Goal: Task Accomplishment & Management: Manage account settings

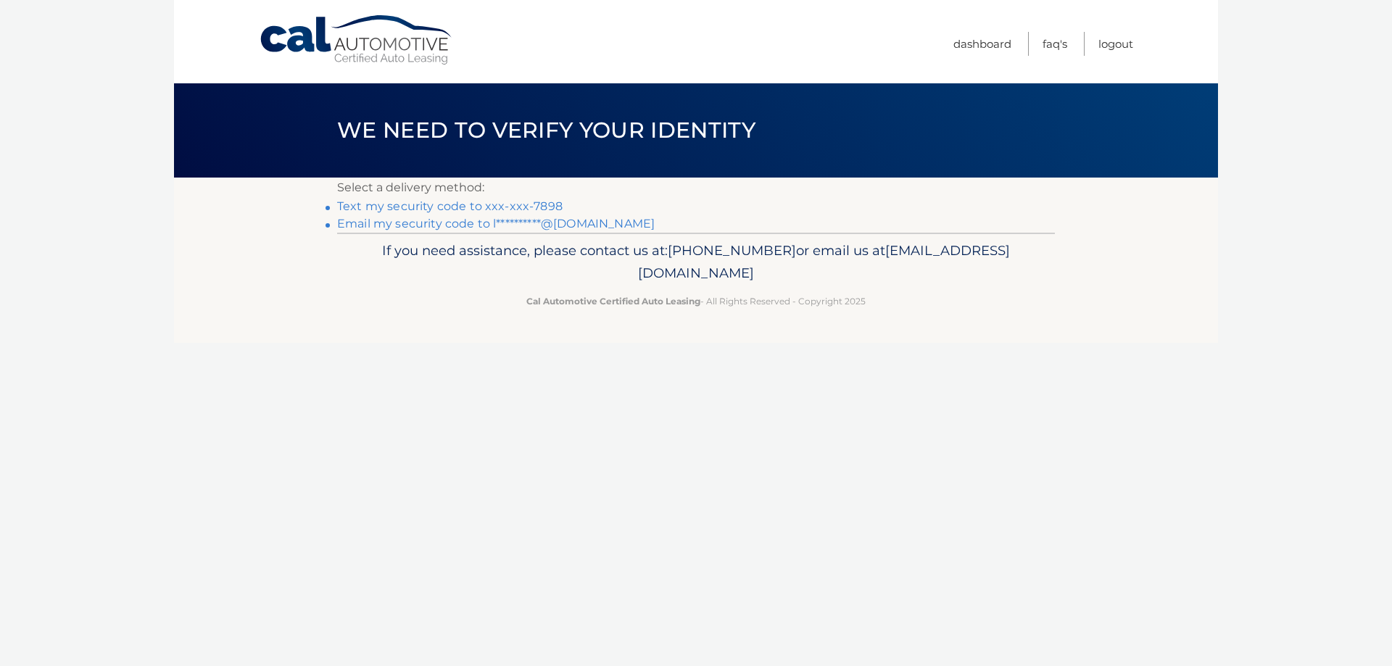
click at [420, 206] on link "Text my security code to xxx-xxx-7898" at bounding box center [449, 206] width 225 height 14
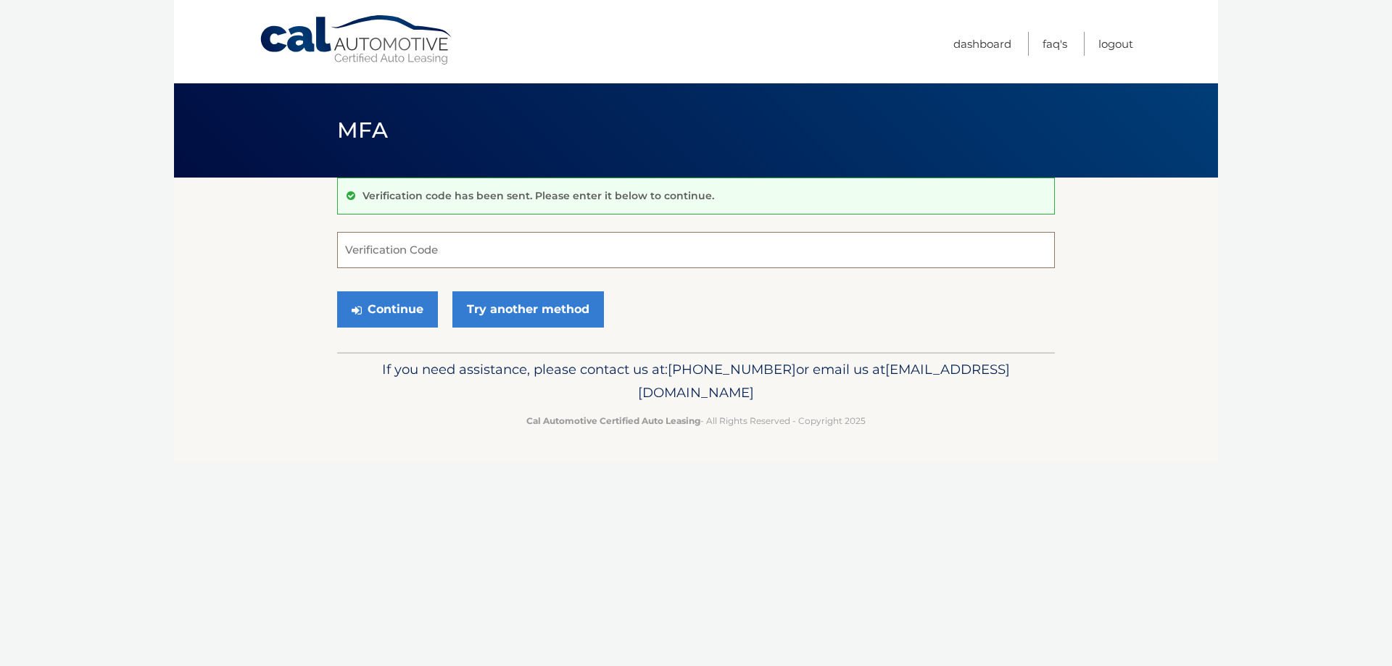
click at [486, 245] on input "Verification Code" at bounding box center [696, 250] width 718 height 36
type input "378530"
click at [419, 307] on button "Continue" at bounding box center [387, 309] width 101 height 36
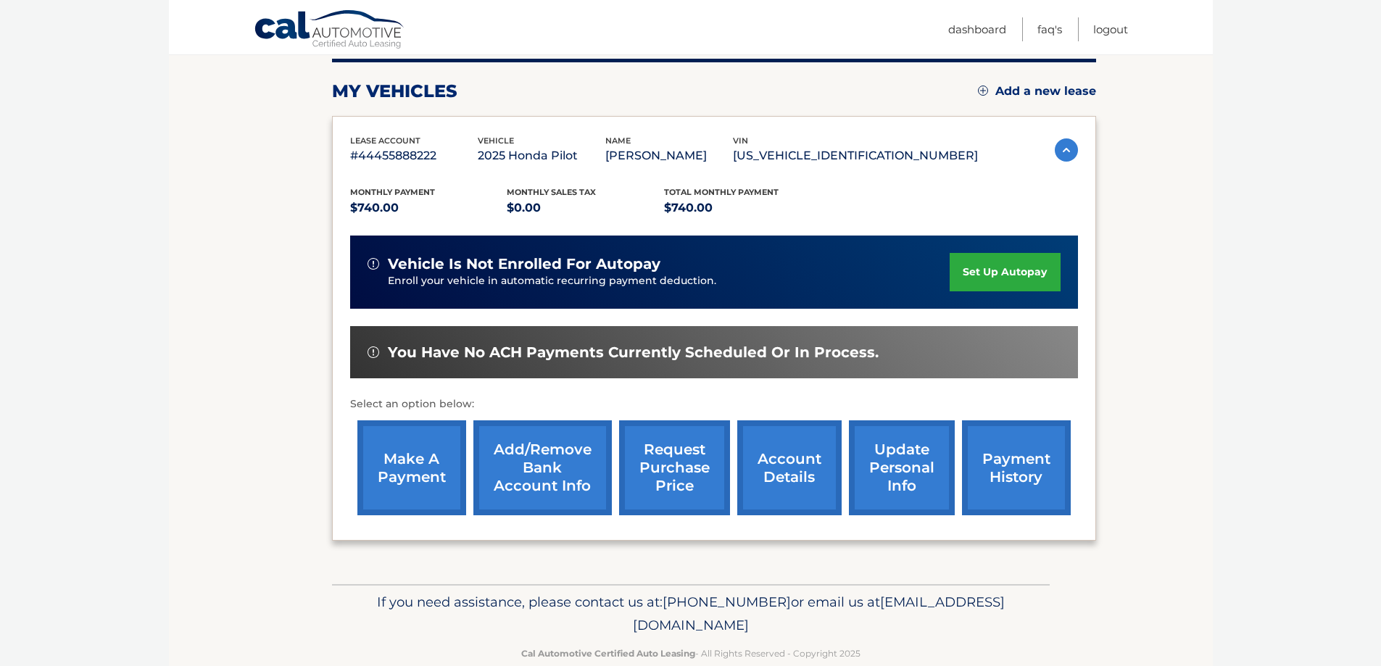
scroll to position [217, 0]
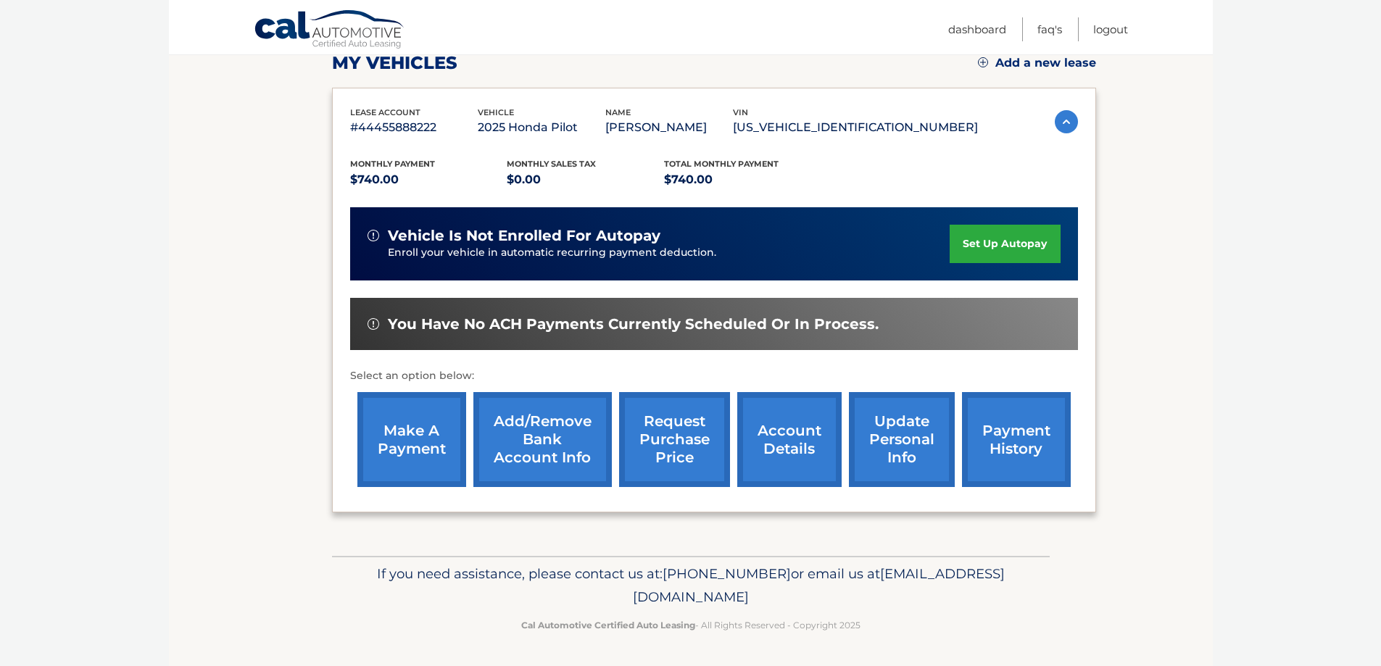
click at [427, 452] on link "make a payment" at bounding box center [411, 439] width 109 height 95
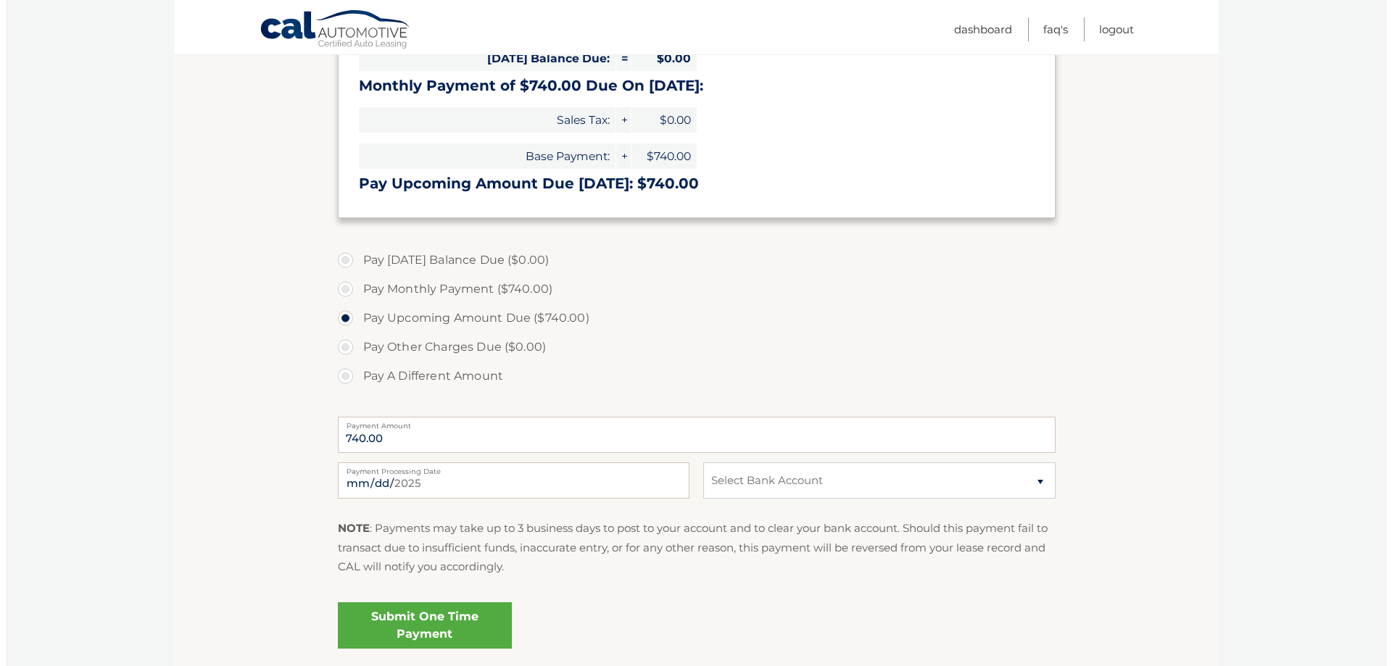
scroll to position [290, 0]
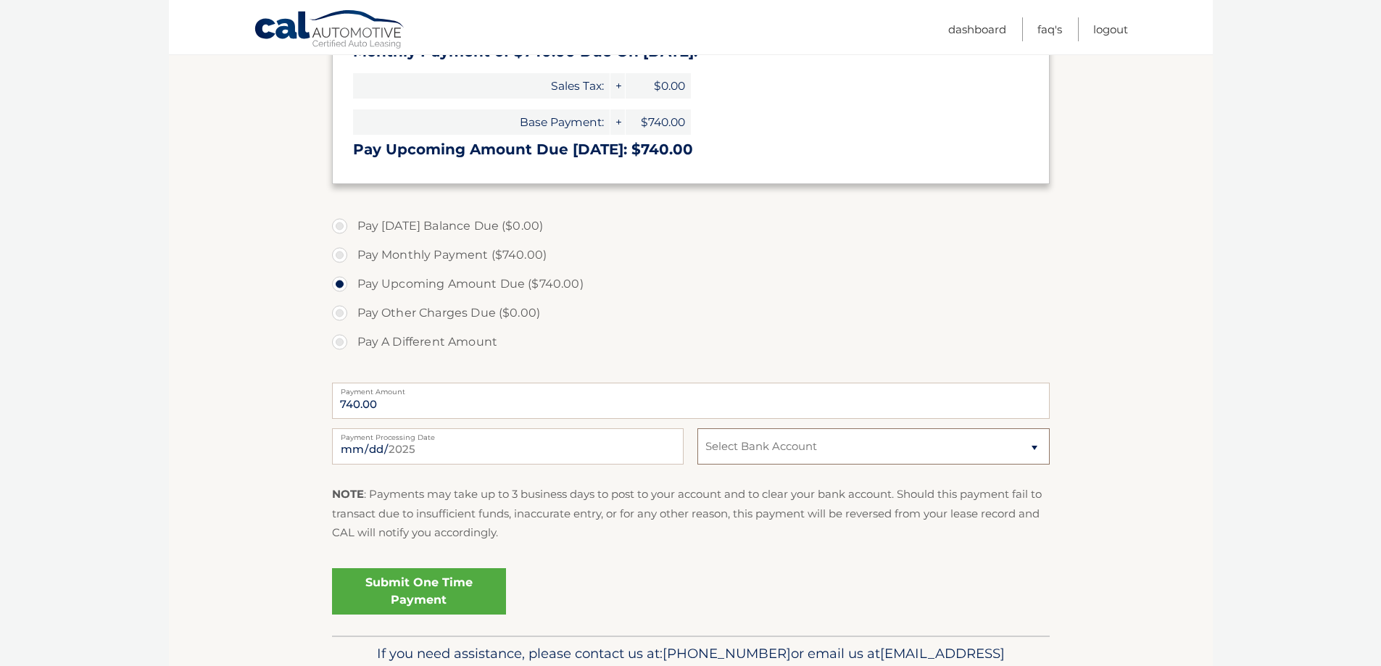
click at [771, 452] on select "Select Bank Account Checking CITIBANK NA *****9803 Checking JPMORGAN CHASE BANK…" at bounding box center [873, 446] width 352 height 36
select select "Yjg1NTJhMTEtYTdlMi00ZjkwLTk4ZjQtYjBkODZmNWVkYzM5"
click at [697, 428] on select "Select Bank Account Checking CITIBANK NA *****9803 Checking JPMORGAN CHASE BANK…" at bounding box center [873, 446] width 352 height 36
click at [419, 590] on link "Submit One Time Payment" at bounding box center [419, 591] width 174 height 46
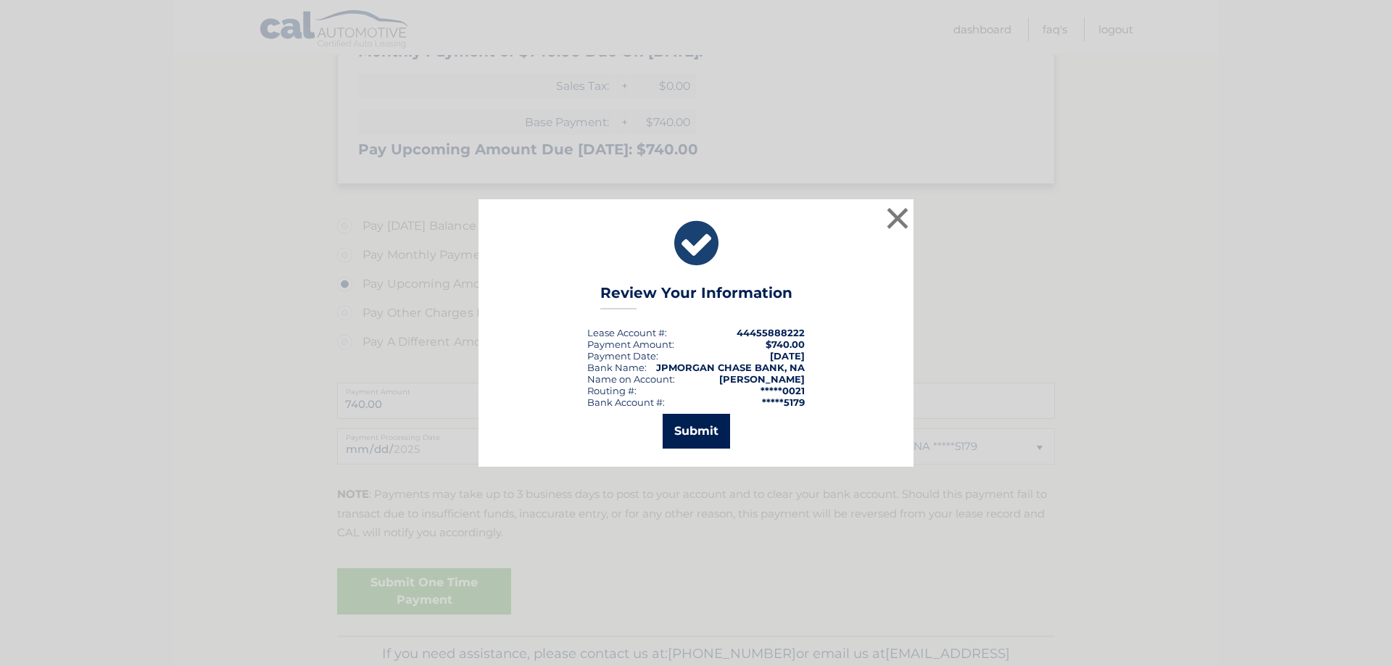
click at [714, 427] on button "Submit" at bounding box center [695, 431] width 67 height 35
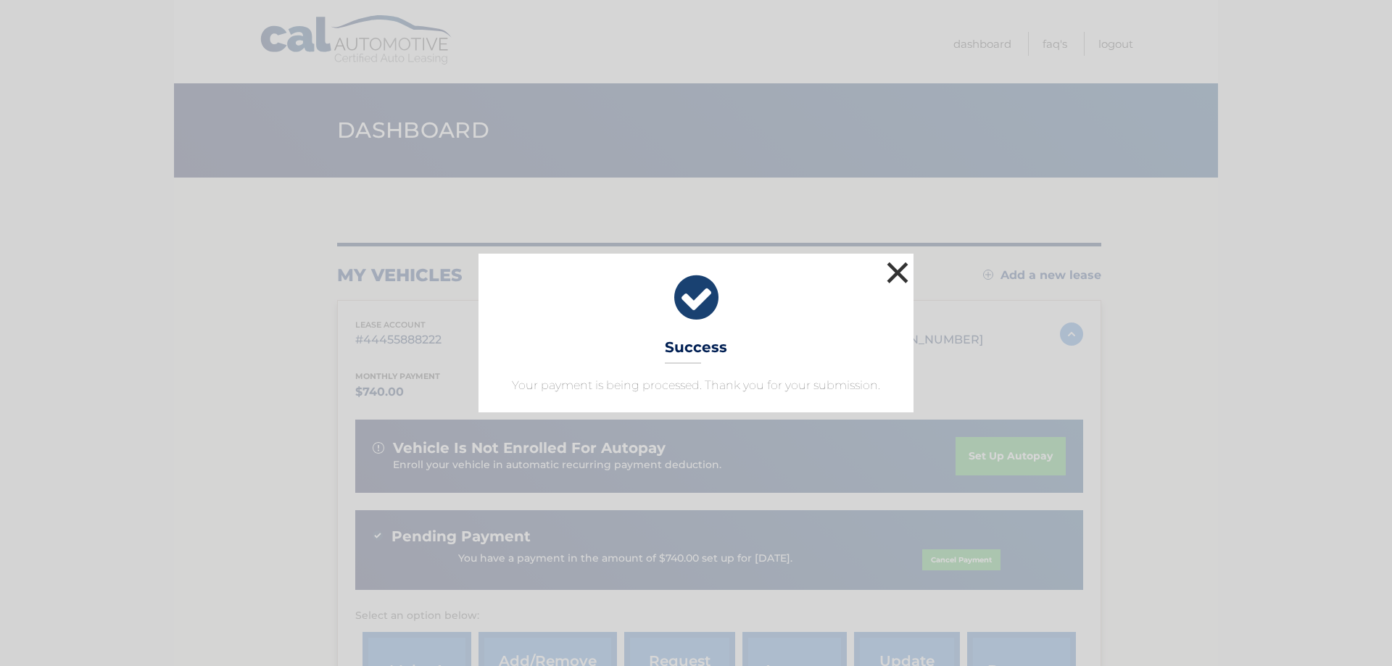
click at [895, 271] on button "×" at bounding box center [897, 272] width 29 height 29
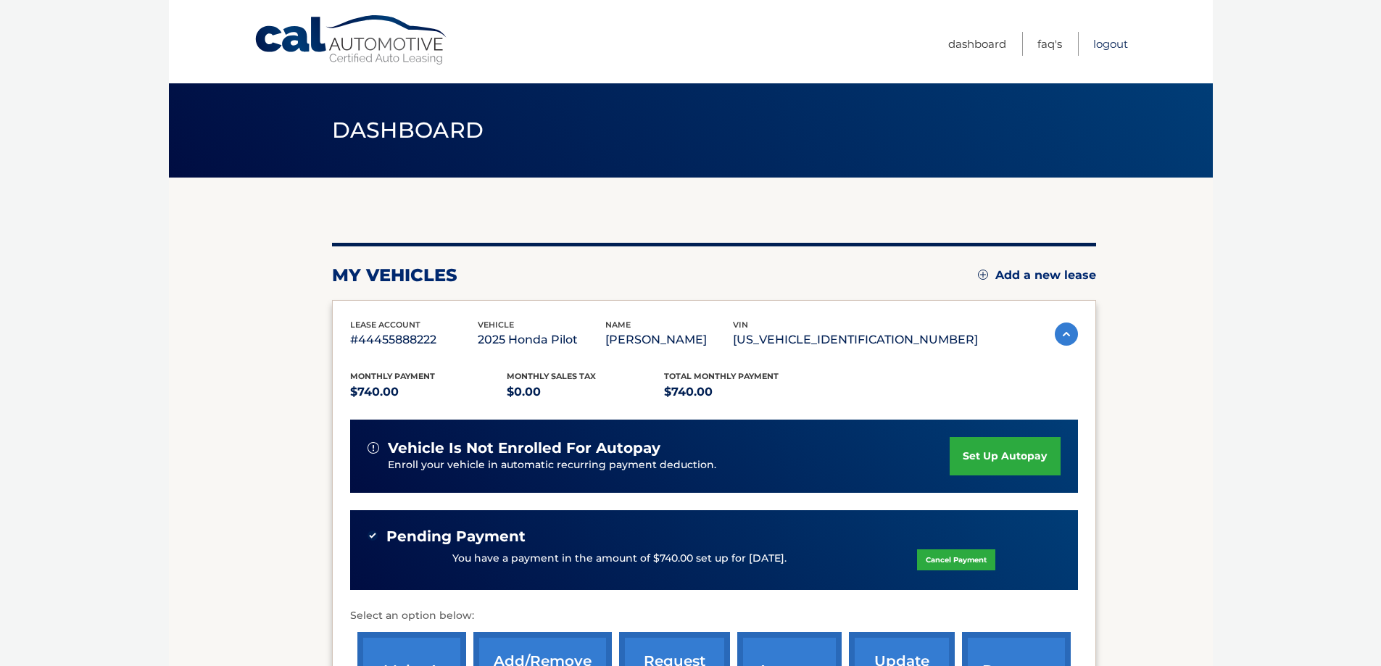
click at [1108, 44] on link "Logout" at bounding box center [1110, 44] width 35 height 24
